Goal: Task Accomplishment & Management: Use online tool/utility

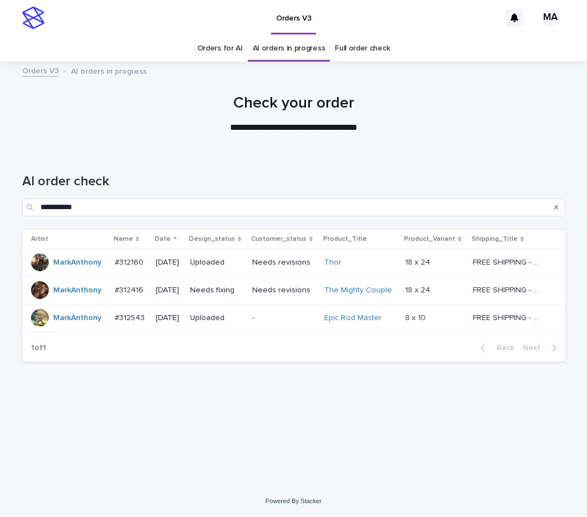
click at [461, 291] on p at bounding box center [434, 289] width 59 height 9
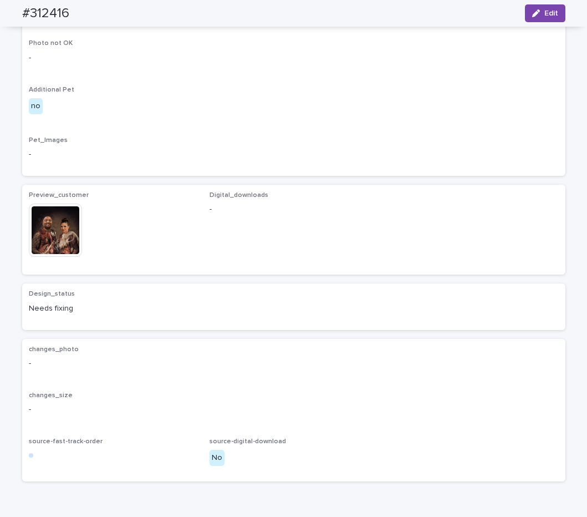
scroll to position [512, 0]
click at [42, 255] on img at bounding box center [55, 228] width 53 height 53
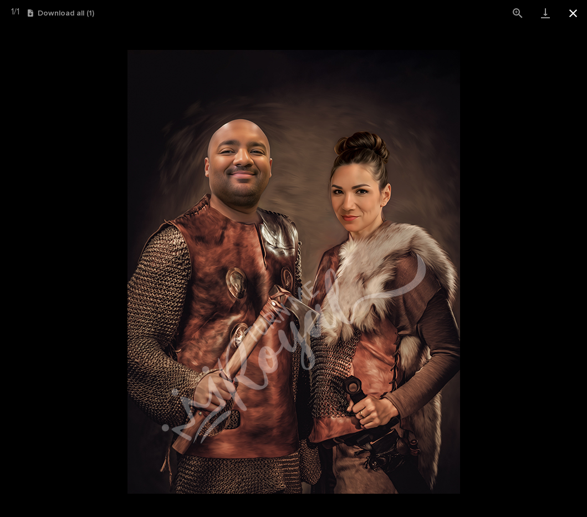
click at [579, 17] on button "Close gallery" at bounding box center [573, 13] width 28 height 26
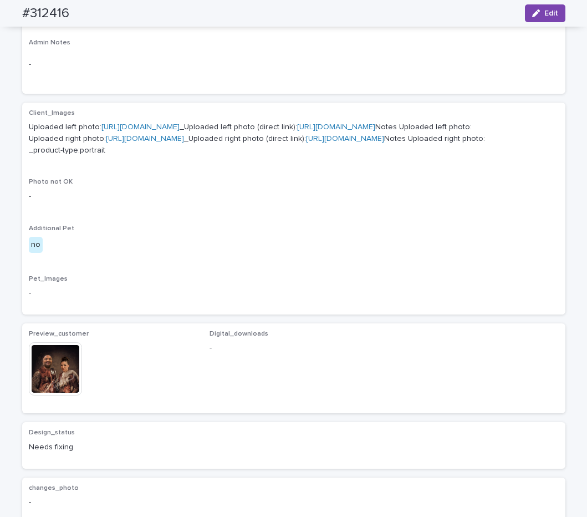
scroll to position [466, 0]
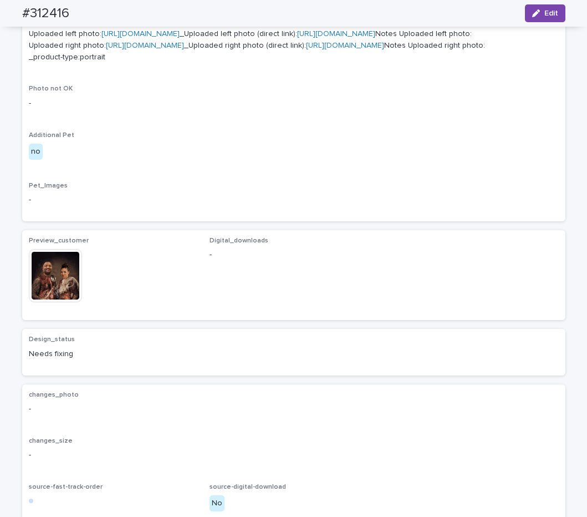
click at [48, 302] on img at bounding box center [55, 275] width 53 height 53
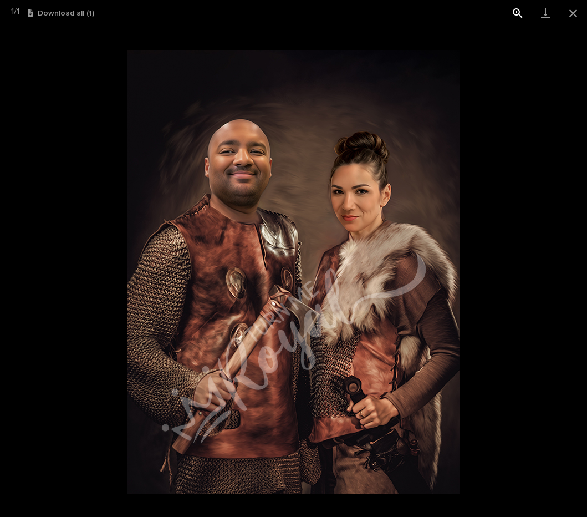
click at [517, 12] on button "View actual size" at bounding box center [518, 13] width 28 height 26
click at [577, 15] on button "Close gallery" at bounding box center [573, 13] width 28 height 26
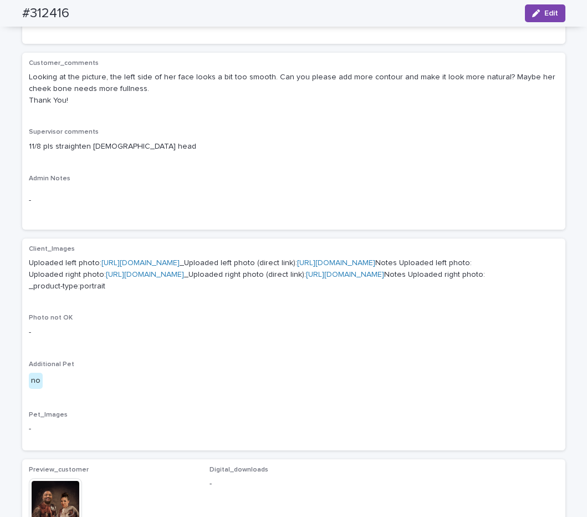
scroll to position [233, 0]
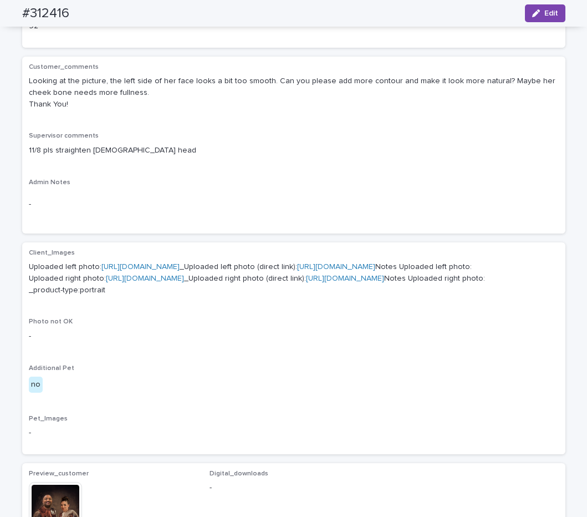
click at [180, 265] on link "[URL][DOMAIN_NAME]" at bounding box center [140, 267] width 78 height 8
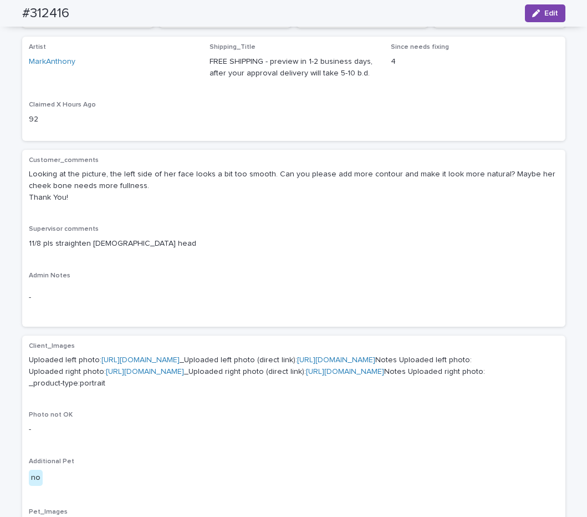
scroll to position [0, 0]
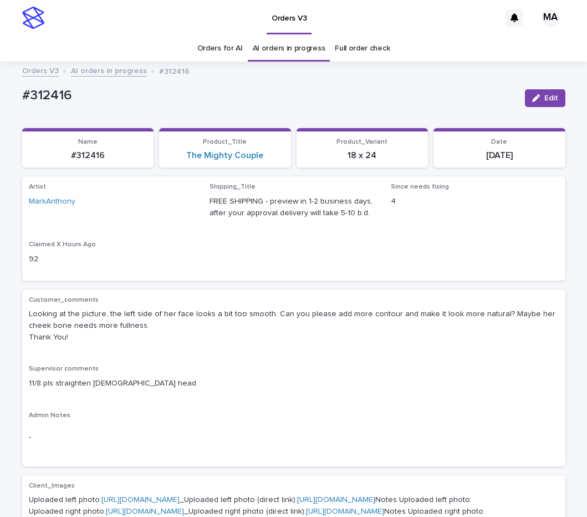
click at [254, 245] on div "Artist MarkAnthony Shipping_Title FREE SHIPPING - preview in 1-2 business days,…" at bounding box center [294, 228] width 530 height 90
click at [297, 273] on div "Artist MarkAnthony Shipping_Title FREE SHIPPING - preview in 1-2 business days,…" at bounding box center [294, 228] width 530 height 90
click at [192, 372] on p "Supervisor comments" at bounding box center [294, 369] width 530 height 8
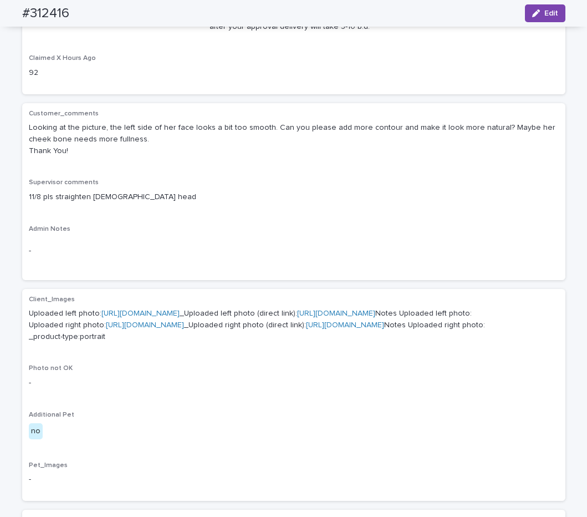
click at [134, 311] on link "[URL][DOMAIN_NAME]" at bounding box center [140, 313] width 78 height 8
click at [174, 329] on link "[URL][DOMAIN_NAME]" at bounding box center [145, 325] width 78 height 8
click at [366, 200] on p "11/8 pls straighten [DEMOGRAPHIC_DATA] head" at bounding box center [294, 197] width 530 height 12
click at [197, 68] on div "Artist MarkAnthony Shipping_Title FREE SHIPPING - preview in 1-2 business days,…" at bounding box center [294, 42] width 530 height 90
click at [172, 45] on div "Artist MarkAnthony Shipping_Title FREE SHIPPING - preview in 1-2 business days,…" at bounding box center [294, 42] width 530 height 90
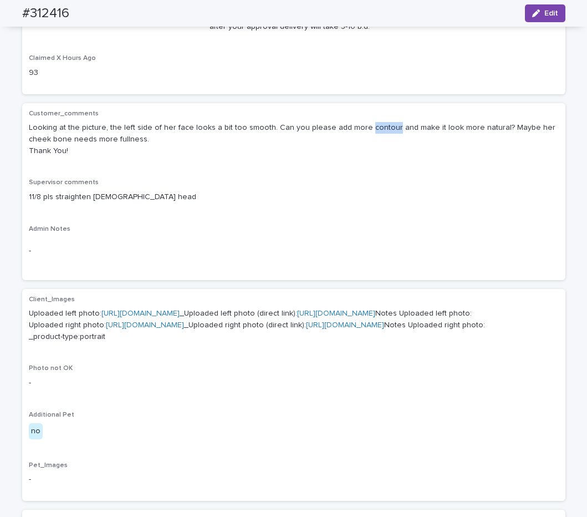
drag, startPoint x: 350, startPoint y: 127, endPoint x: 375, endPoint y: 130, distance: 25.6
click at [375, 130] on p "Looking at the picture, the left side of her face looks a bit too smooth. Can y…" at bounding box center [294, 139] width 530 height 34
copy p "contour"
click at [168, 215] on div "Customer_comments Looking at the picture, the left side of her face looks a bit…" at bounding box center [294, 191] width 530 height 163
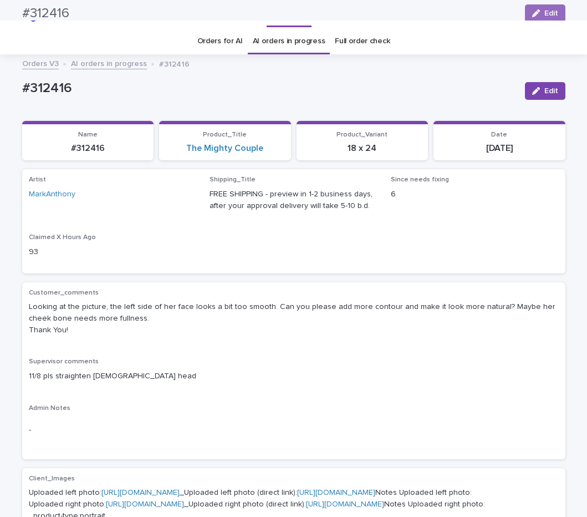
scroll to position [0, 0]
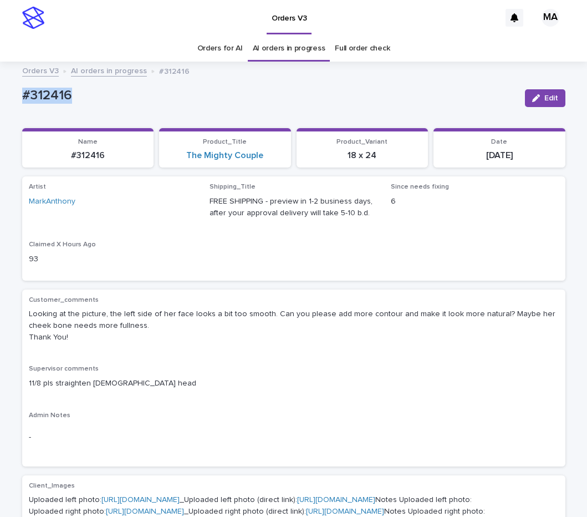
drag, startPoint x: 41, startPoint y: 114, endPoint x: -18, endPoint y: 109, distance: 59.5
click at [103, 93] on p "#312416" at bounding box center [269, 96] width 494 height 16
drag, startPoint x: 96, startPoint y: 93, endPoint x: 40, endPoint y: 101, distance: 56.6
click at [22, 101] on div "#312416" at bounding box center [269, 94] width 494 height 18
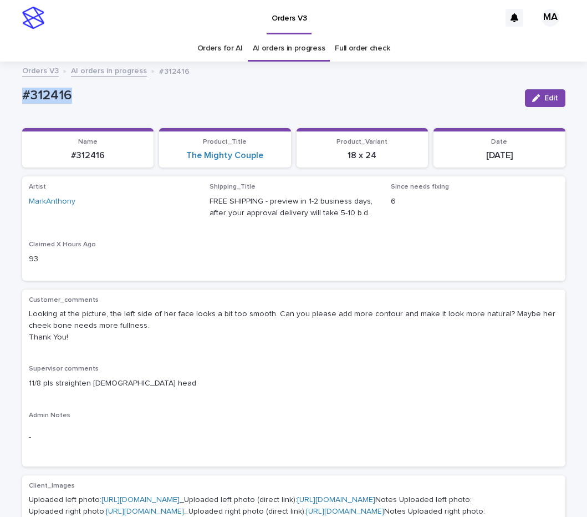
copy p "#312416"
click at [540, 105] on button "Edit" at bounding box center [545, 98] width 40 height 18
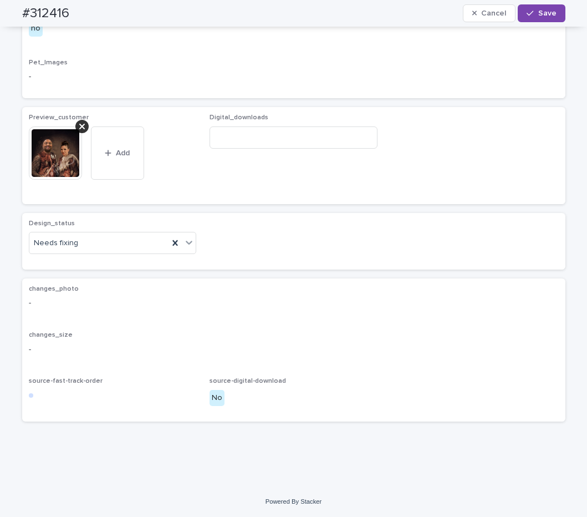
scroll to position [698, 0]
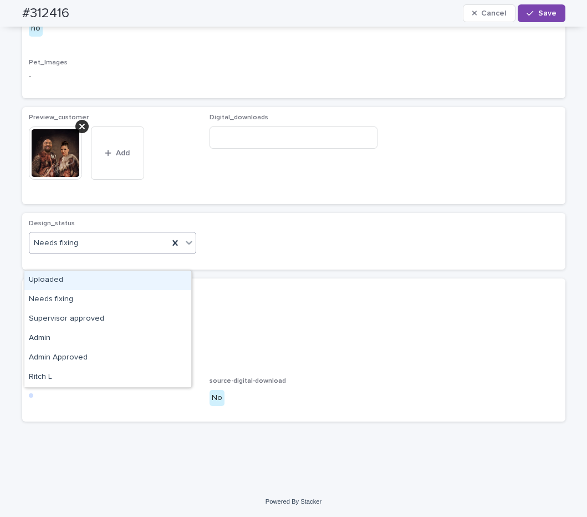
click at [186, 244] on icon at bounding box center [189, 243] width 7 height 4
click at [124, 279] on div "Uploaded" at bounding box center [107, 279] width 167 height 19
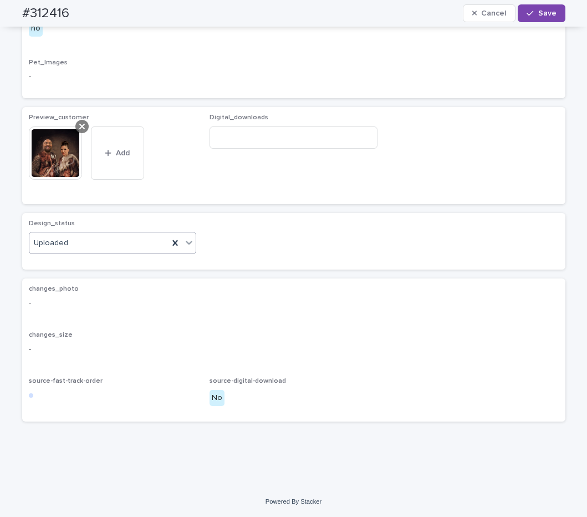
click at [80, 133] on div at bounding box center [81, 126] width 13 height 13
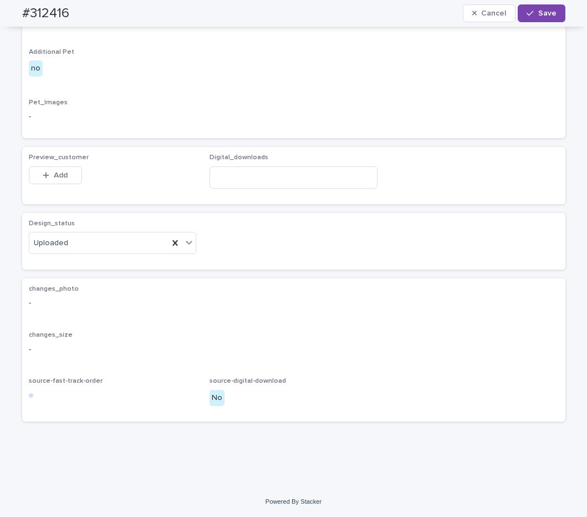
scroll to position [675, 0]
click at [62, 167] on button "Add" at bounding box center [55, 175] width 53 height 18
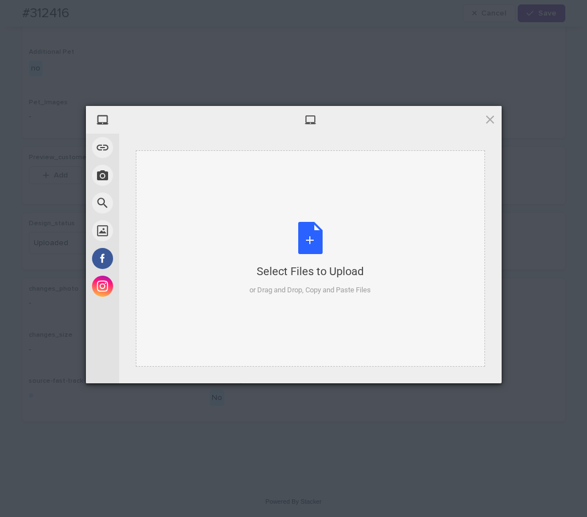
click at [325, 226] on div "Select Files to Upload or Drag and Drop, Copy and Paste Files" at bounding box center [309, 259] width 121 height 74
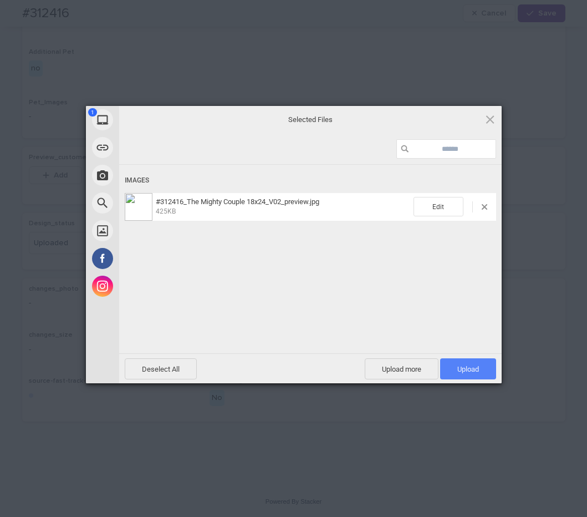
click at [485, 364] on span "Upload 1" at bounding box center [468, 368] width 56 height 21
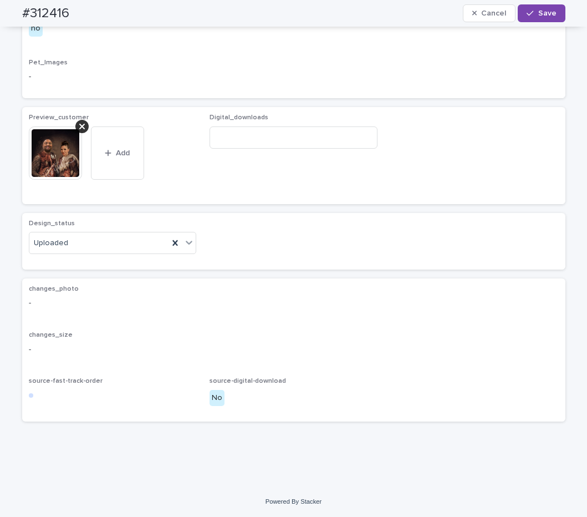
click at [533, 14] on div "button" at bounding box center [531, 13] width 11 height 8
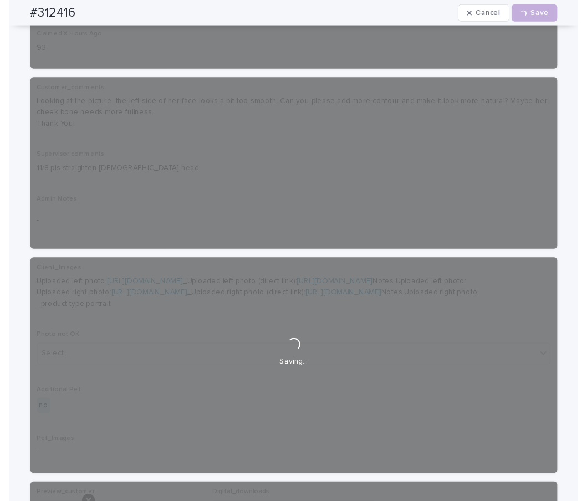
scroll to position [0, 0]
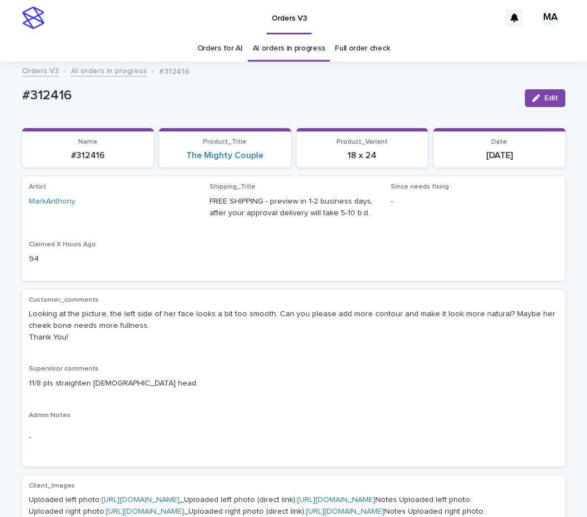
click at [98, 68] on link "AI orders in progress" at bounding box center [109, 70] width 76 height 13
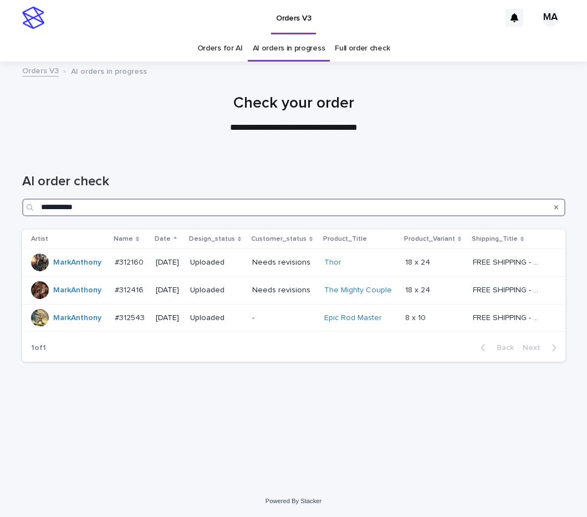
drag, startPoint x: 98, startPoint y: 206, endPoint x: -9, endPoint y: 211, distance: 107.6
click at [22, 211] on input "**********" at bounding box center [293, 207] width 543 height 18
click at [369, 40] on link "Full order check" at bounding box center [362, 48] width 55 height 26
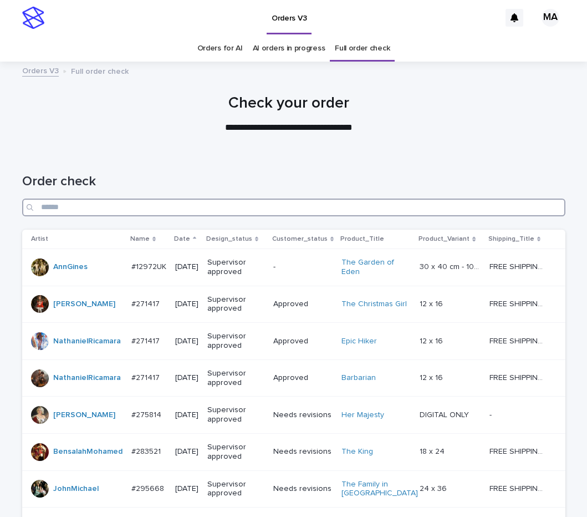
click at [360, 205] on input "Search" at bounding box center [293, 207] width 543 height 18
paste input "**********"
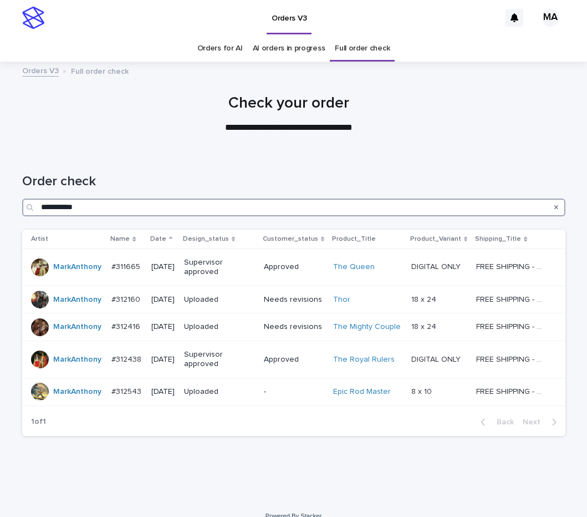
type input "**********"
